Goal: Use online tool/utility: Use online tool/utility

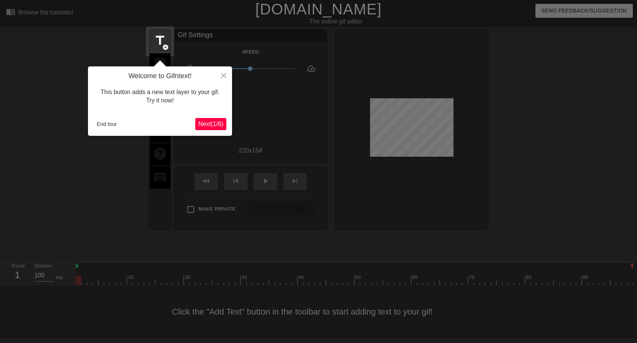
click at [213, 127] on span "Next ( 1 / 6 )" at bounding box center [210, 123] width 25 height 6
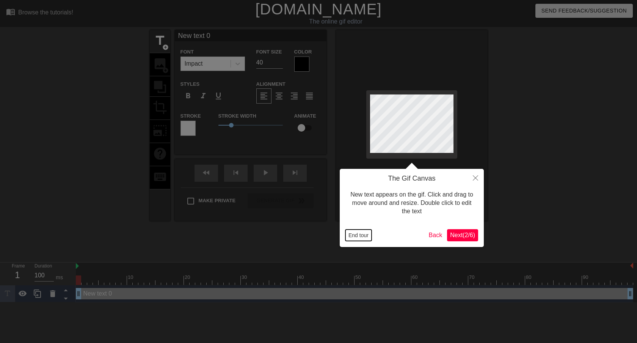
click at [364, 238] on button "End tour" at bounding box center [358, 234] width 26 height 11
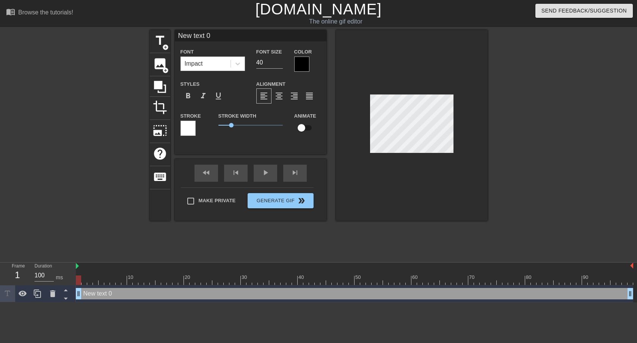
type input "V"
type textarea "V"
type input "Vo"
type textarea "Vo"
type input "Vor"
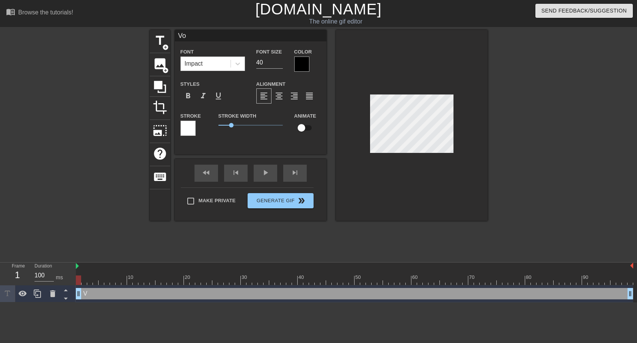
type textarea "Vor"
type input "Vort"
type textarea "Vort"
type input "Vorte"
type textarea "Vorte"
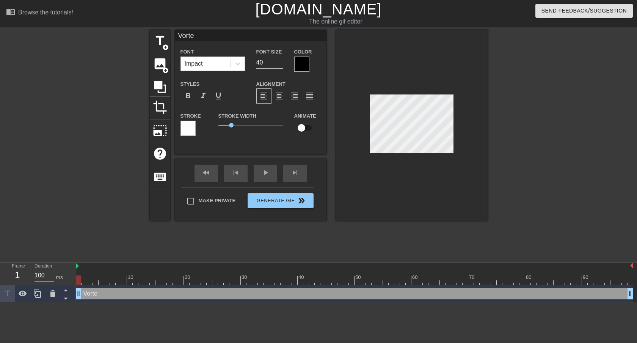
type input "Vortex"
type textarea "Vortex"
type input "Vortex"
type textarea "Vortex"
type input "Vortex w"
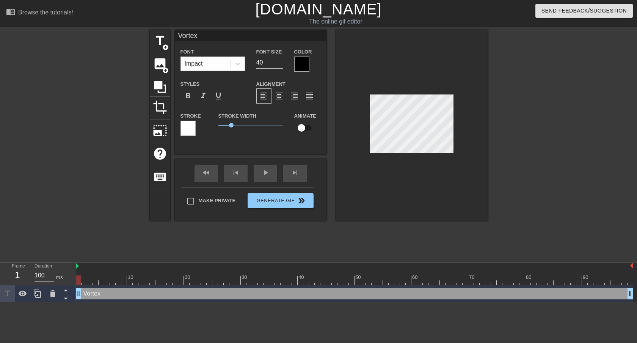
type textarea "Vortex w"
type input "Vortex wa"
type textarea "Vortex wa"
type input "Vortex was"
type textarea "Vortex was"
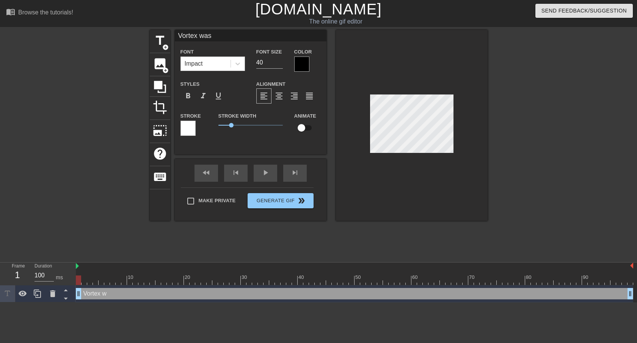
type input "Vortex was"
type textarea "Vortex was"
type input "Vortex was a"
type textarea "Vortex was a"
type input "Vortex was a"
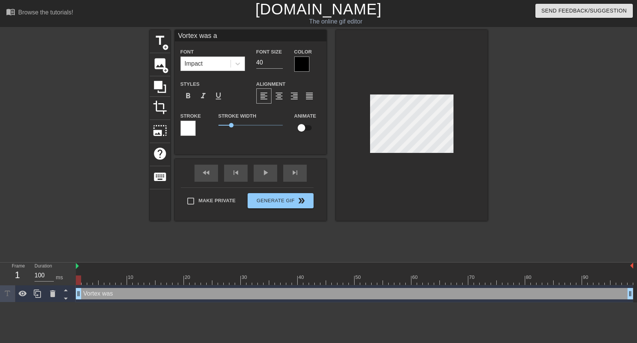
type textarea "Vortex was a"
type input "Vortex was a b"
type textarea "Vortex was a b"
type input "Vortex was a ba"
type textarea "Vortex was a ba"
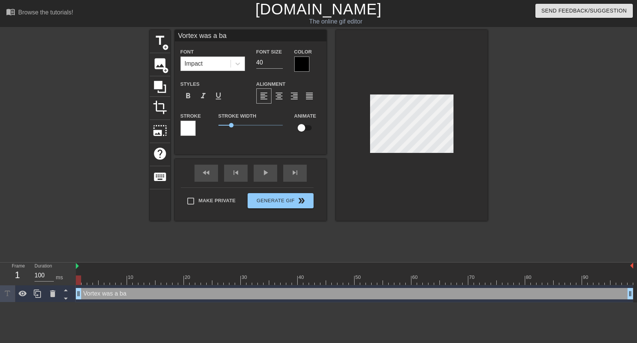
type input "Vortex was a bad"
type textarea "Vortex was a bad"
type input "Vortex was a bad"
type textarea "Vortex was a bad"
type input "Vortex was a bad c"
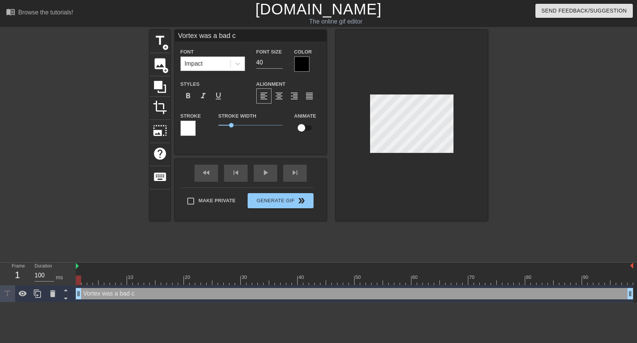
type textarea "Vortex was a bad ch"
type input "Vortex was a bad cho"
type textarea "Vortex was a bad cho"
type input "Vortex was a bad choi"
type textarea "Vortex was a bad choic"
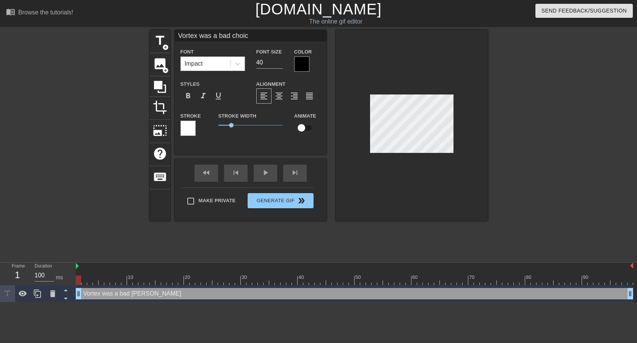
type input "Vortex was a bad choice"
type textarea "Vortex was a bad choice"
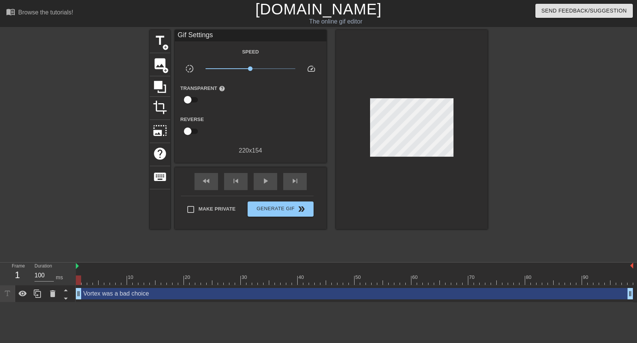
click at [454, 185] on div at bounding box center [412, 129] width 152 height 199
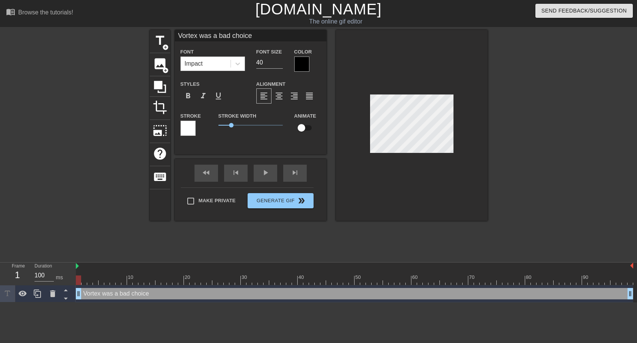
click at [356, 131] on div at bounding box center [412, 125] width 152 height 191
click at [359, 130] on div at bounding box center [412, 125] width 152 height 191
type input "Vortex was a bad cice"
type textarea "Vortex was a bad cice"
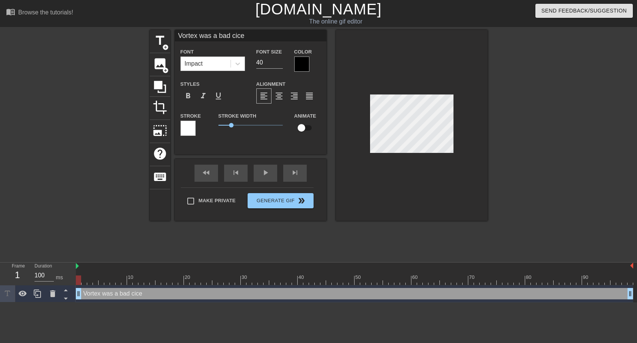
type input "Vortex was a bad ice"
type textarea "Vortex was a bad ice"
type input "Vortex was a badice"
type textarea "Vortex was a badice"
type input "Vortex was a baice"
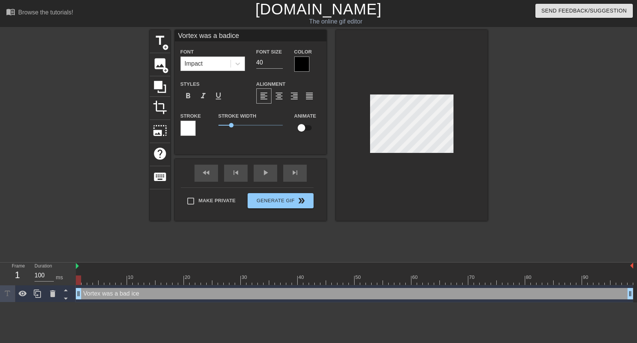
type textarea "Vortex was a baice"
type input "Vortex was a bice"
type textarea "Vortex was a bice"
type input "Vortex was a ice"
type textarea "Vortex was a ice"
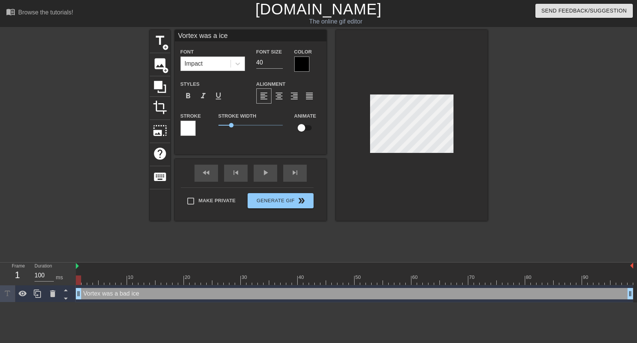
type input "Vortex was aice"
type textarea "Vortex was aice"
type input "Vortex was ice"
type textarea "Vortex was ice"
type input "Vortex wasice"
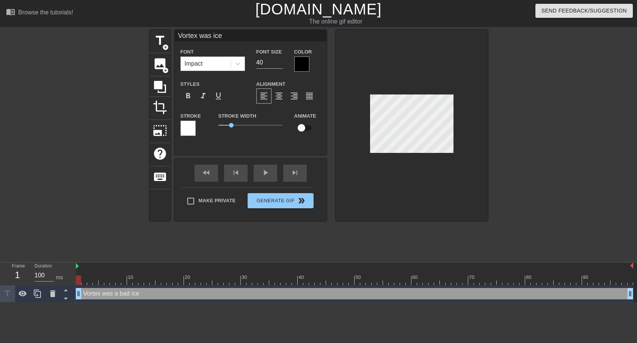
type textarea "Vortex wasice"
type input "Vortex waice"
type textarea "Vortex wice"
type input "Vortex wic"
type textarea "Vortex wic"
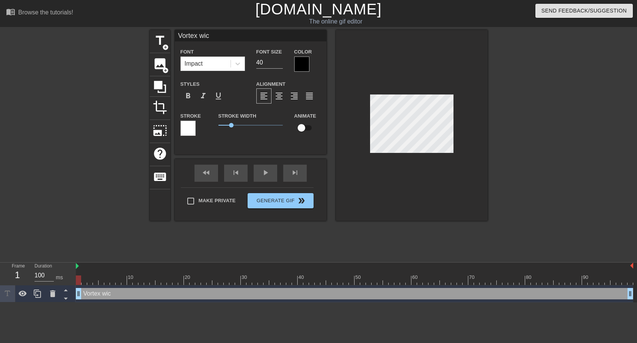
type input "Vortex wi"
type textarea "Vortex wi"
type input "Vortex w"
type textarea "Vortex w"
type input "Vortex"
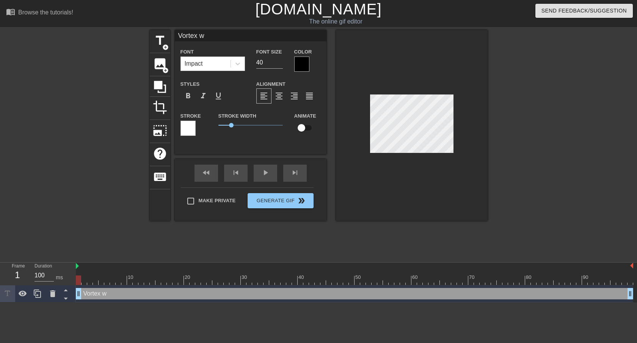
type textarea "Vortex"
type input "Vortex"
type textarea "Vortex"
type input "Vortex"
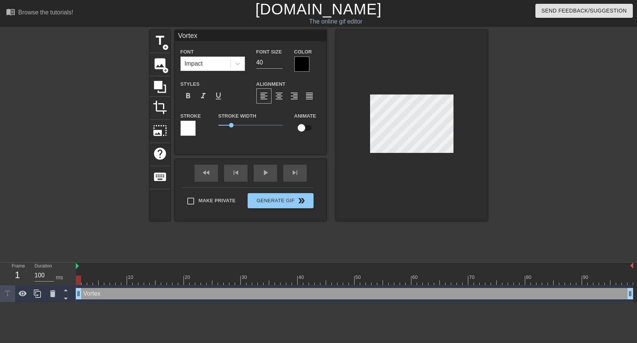
type textarea "Vortex w"
type input "Vortex ws"
type textarea "Vortex ws"
type input "Vortex wsa"
type textarea "Vortex wsa"
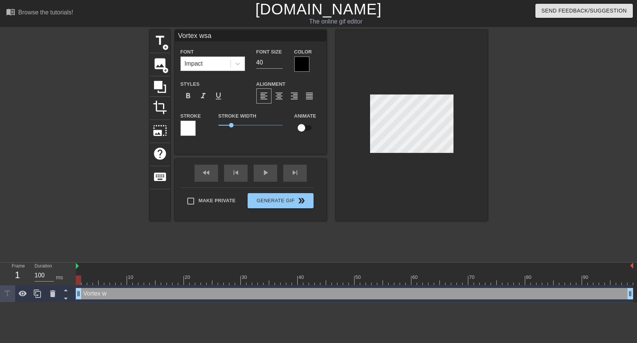
type input "Vortex wsa"
type textarea "Vortex wsa"
type input "Vortex wsa a"
type textarea "Vortex wsa a"
type input "Vortex wsa"
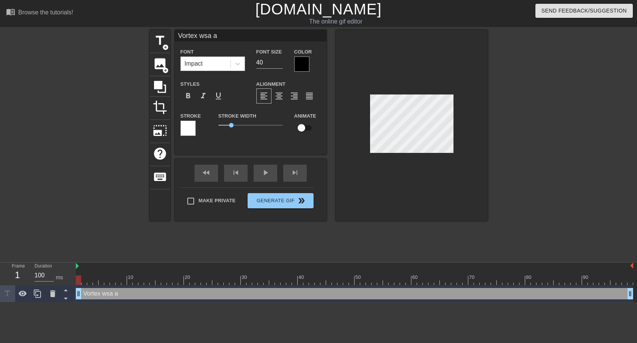
type textarea "Vortex wsa"
type input "Vortex wsa"
type textarea "Vortex wsa"
type input "Vortex ws"
type textarea "Vortex ws"
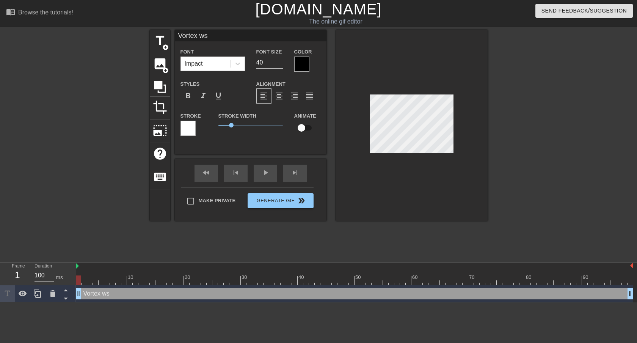
type input "Vortex w"
type textarea "Vortex w"
type input "Vortex wa"
type textarea "Vortex wa"
type input "Vortex was"
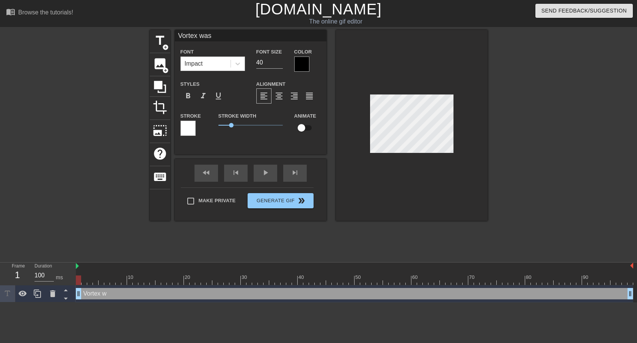
type textarea "Vortex was"
type input "Vortex was"
type textarea "Vortex was"
type input "Vortex was a"
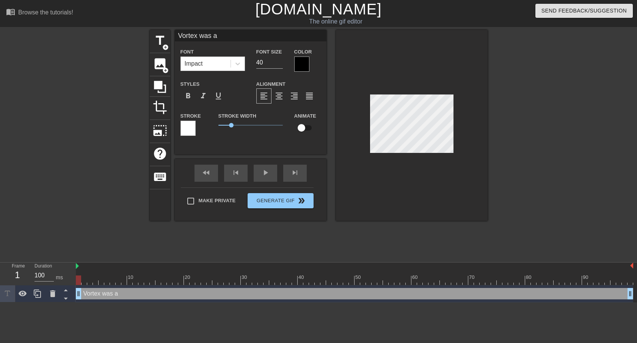
type textarea "Vortex was a"
click at [293, 72] on div "Font Impact Font Size 40 Color Styles format_bold format_italic format_underlin…" at bounding box center [250, 94] width 140 height 95
click at [300, 66] on div at bounding box center [301, 63] width 15 height 15
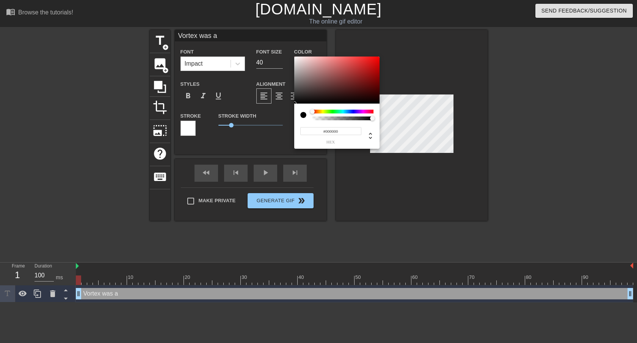
type input "0"
type input "1"
drag, startPoint x: 314, startPoint y: 118, endPoint x: 408, endPoint y: 120, distance: 93.6
click at [408, 120] on div "0 r 0 g 0 b 1 a" at bounding box center [318, 171] width 637 height 343
click at [307, 132] on input "0" at bounding box center [307, 131] width 14 height 8
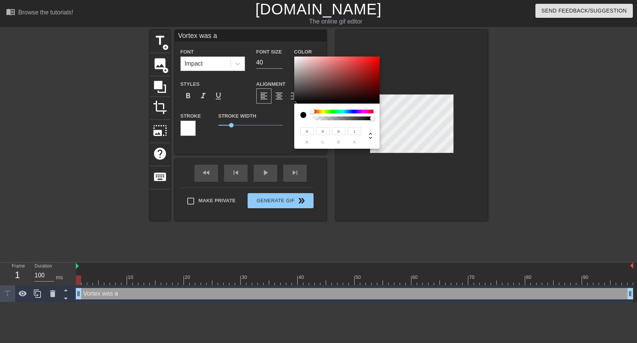
type input "119"
type input "112"
type input "121"
type input "114"
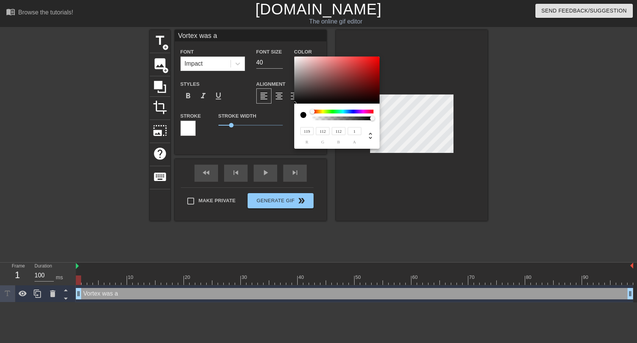
type input "114"
type input "179"
type input "255"
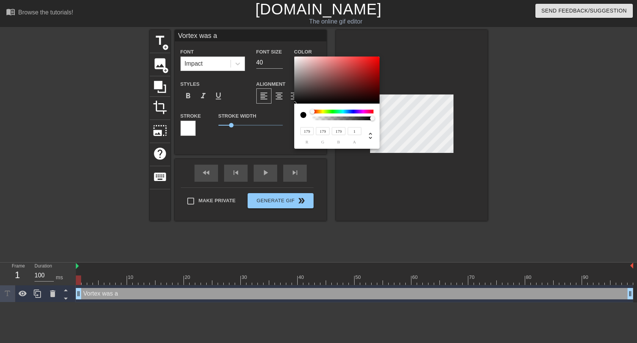
type input "255"
drag, startPoint x: 299, startPoint y: 81, endPoint x: 274, endPoint y: 39, distance: 49.3
click at [274, 39] on div "255 r 255 g 255 b 1 a" at bounding box center [318, 171] width 637 height 343
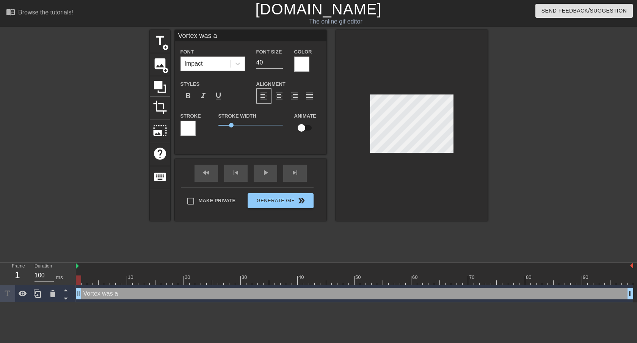
click at [189, 130] on div at bounding box center [187, 127] width 15 height 15
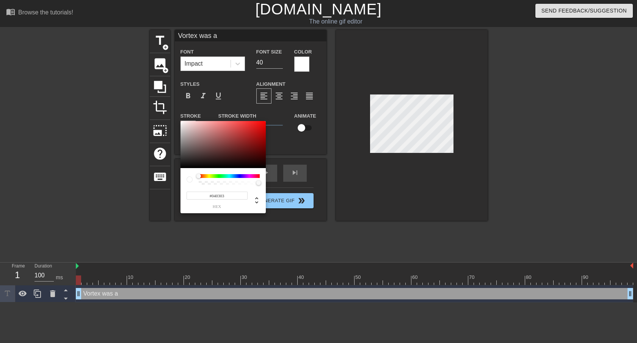
type input "#000000"
drag, startPoint x: 194, startPoint y: 149, endPoint x: 168, endPoint y: 177, distance: 38.1
click at [168, 177] on div "#000000 hex" at bounding box center [318, 171] width 637 height 343
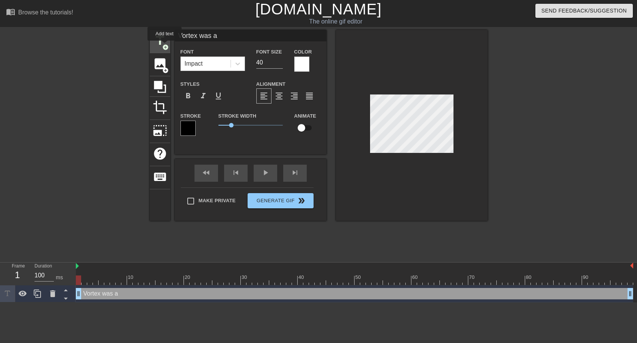
click at [165, 46] on span "add_circle" at bounding box center [165, 47] width 6 height 6
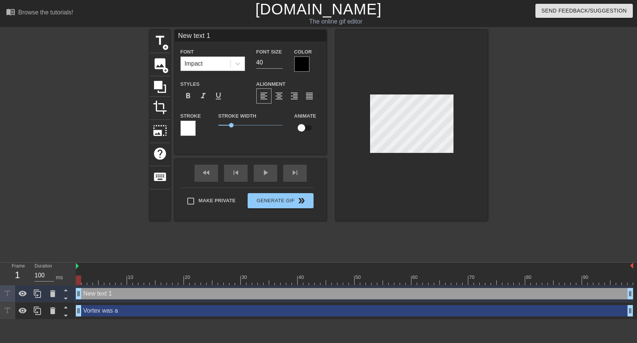
scroll to position [0, 0]
type input "a text 1"
type textarea "a text 1"
type input "ab text 1"
type textarea "ab text 1"
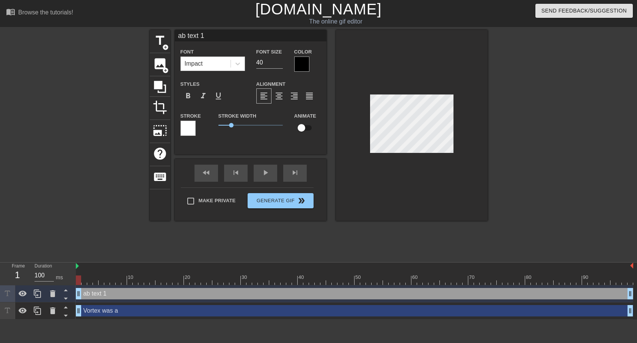
type input "b"
type textarea "b"
type input "ba"
type textarea "ba"
type input "bad"
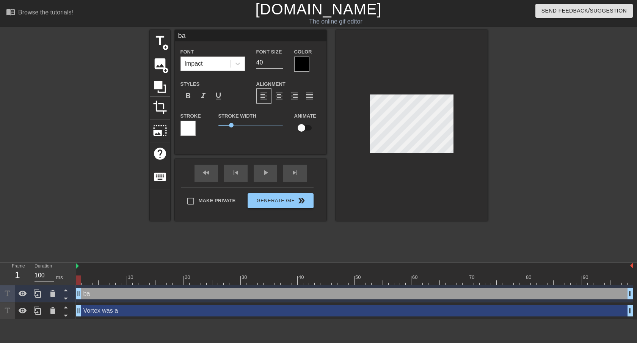
type textarea "bad"
type input "bad"
type textarea "bad"
type input "bad c"
type textarea "bad c"
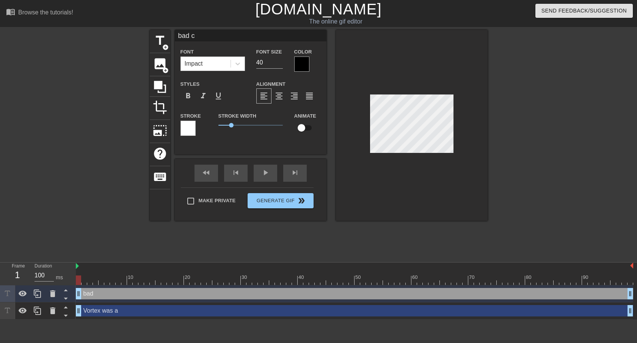
scroll to position [0, 0]
type input "bad ch"
type textarea "bad ch"
type input "bad cho"
type textarea "bad cho"
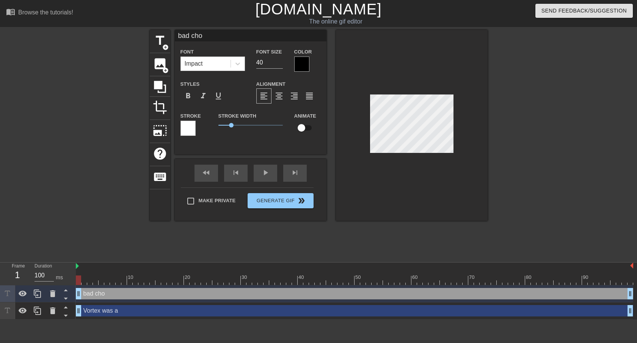
type input "bad choi"
type textarea "bad choi"
type input "bad choic"
type textarea "bad choic"
type input "bad choice"
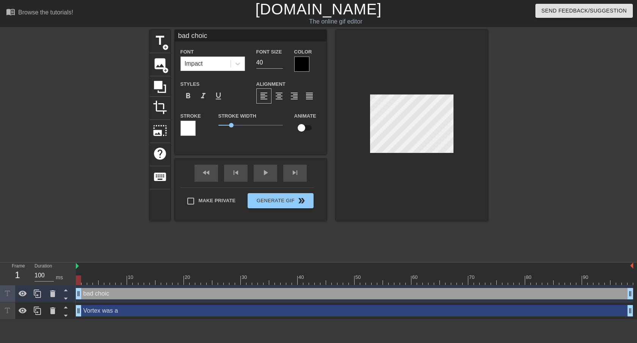
scroll to position [0, 1]
type textarea "bad choice"
click at [484, 128] on div at bounding box center [412, 125] width 152 height 191
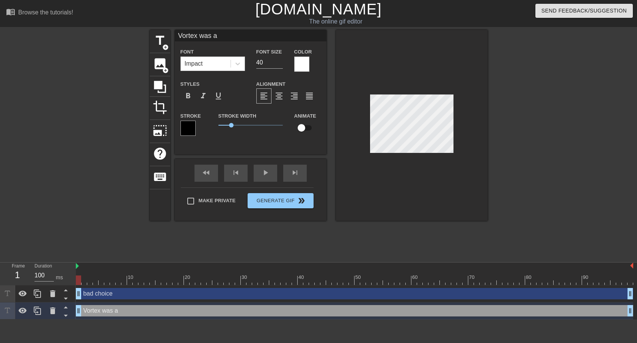
type input "bad choice"
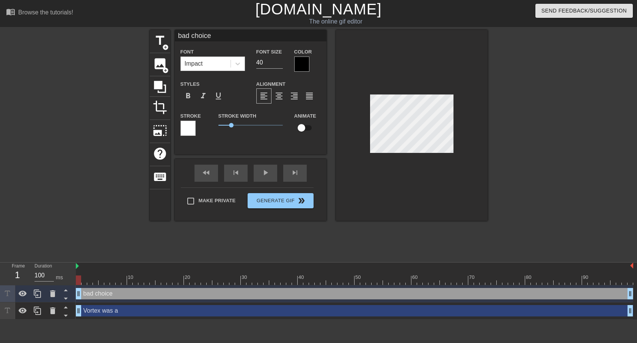
click at [300, 55] on label "Color" at bounding box center [303, 52] width 18 height 8
click at [300, 61] on div at bounding box center [301, 63] width 15 height 15
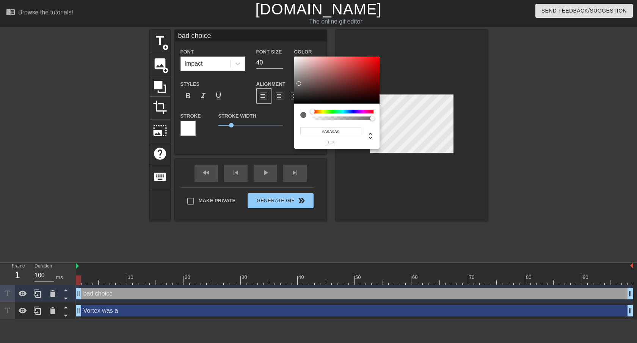
type input "#FFFFFF"
drag, startPoint x: 298, startPoint y: 82, endPoint x: 265, endPoint y: 23, distance: 68.0
click at [265, 23] on div "#FFFFFF hex" at bounding box center [318, 171] width 637 height 343
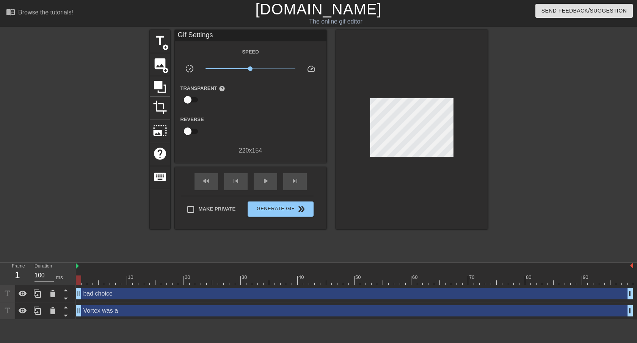
drag, startPoint x: 186, startPoint y: 129, endPoint x: 399, endPoint y: 152, distance: 214.6
click at [399, 152] on div at bounding box center [412, 129] width 152 height 199
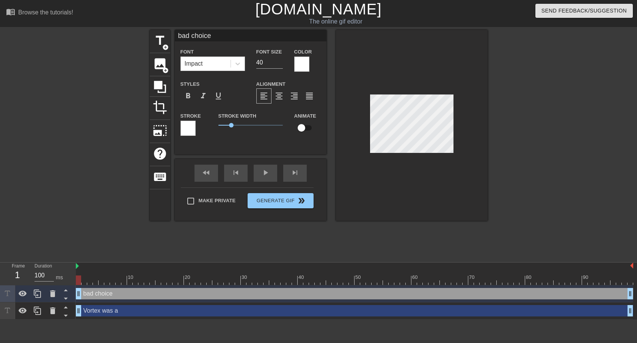
click at [189, 124] on div at bounding box center [187, 127] width 15 height 15
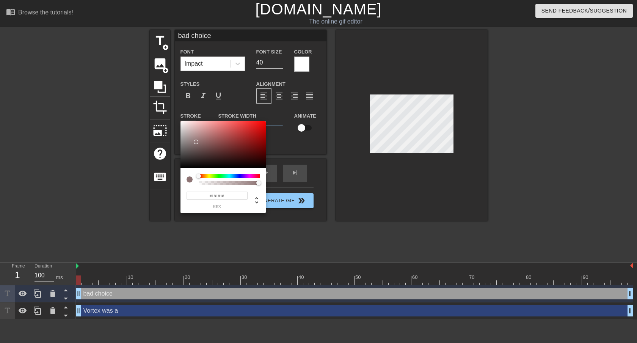
type input "#000000"
drag, startPoint x: 195, startPoint y: 142, endPoint x: 170, endPoint y: 182, distance: 47.3
click at [170, 182] on div "#000000 hex" at bounding box center [318, 171] width 637 height 343
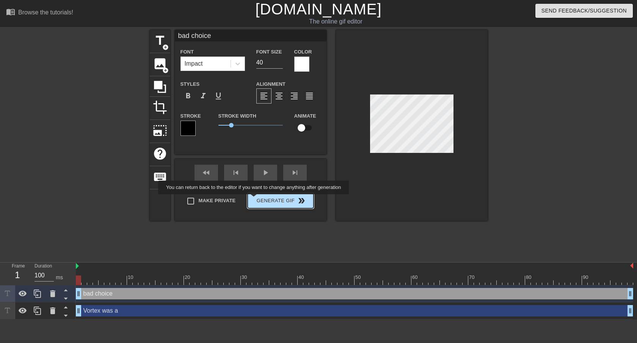
click at [268, 200] on button "Generate Gif double_arrow" at bounding box center [280, 200] width 66 height 15
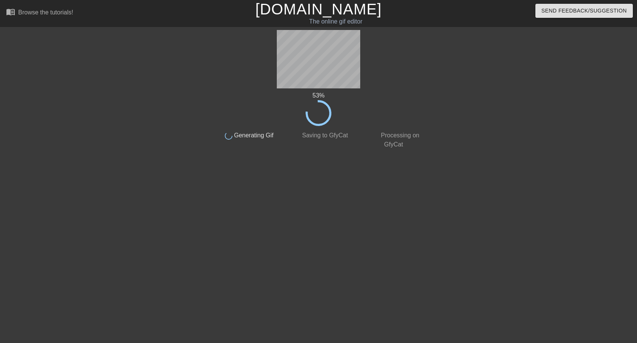
click at [292, 9] on link "[DOMAIN_NAME]" at bounding box center [318, 9] width 126 height 17
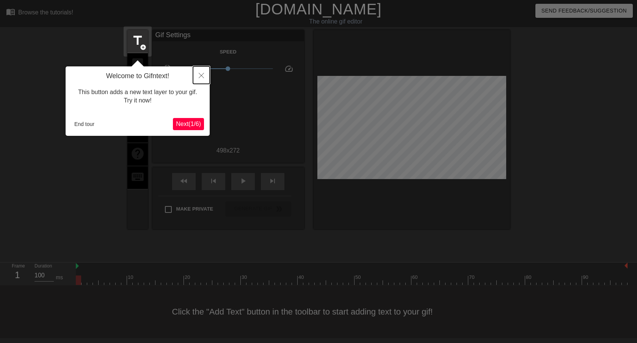
click at [199, 76] on icon "Close" at bounding box center [201, 75] width 5 height 5
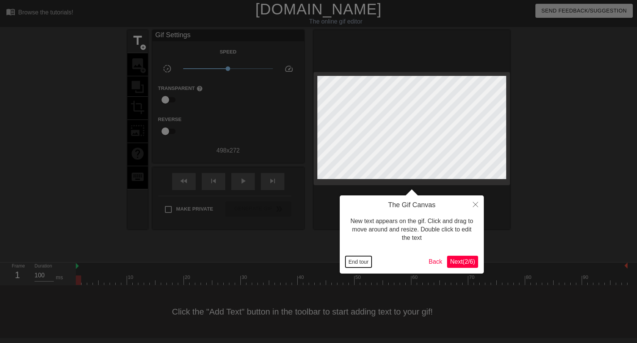
click at [358, 259] on button "End tour" at bounding box center [358, 261] width 26 height 11
